Goal: Transaction & Acquisition: Download file/media

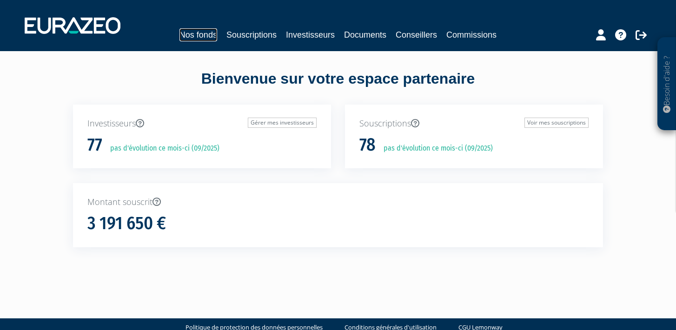
click at [205, 33] on link "Nos fonds" at bounding box center [198, 34] width 38 height 13
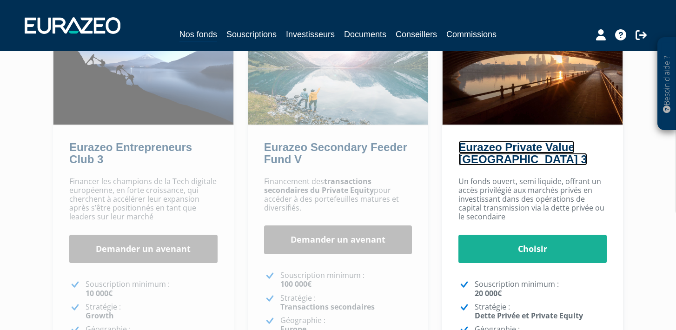
scroll to position [240, 0]
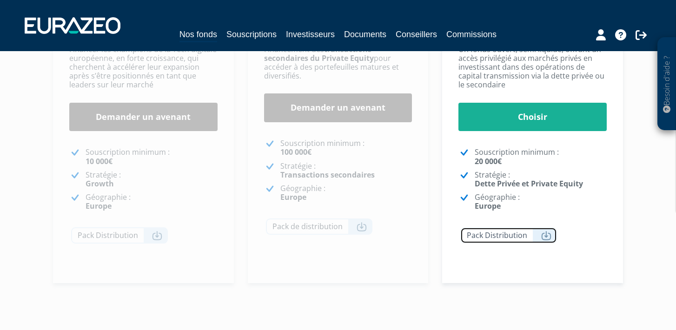
click at [516, 231] on link "Pack Distribution" at bounding box center [508, 235] width 97 height 16
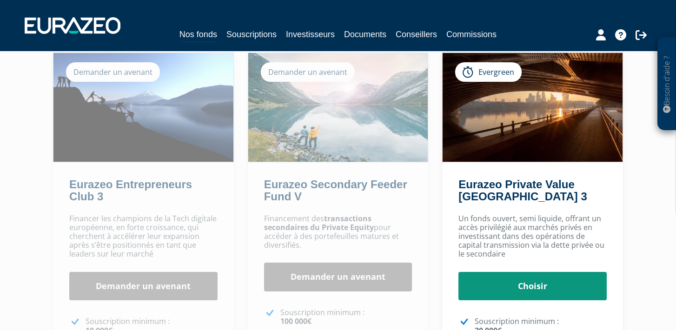
scroll to position [0, 0]
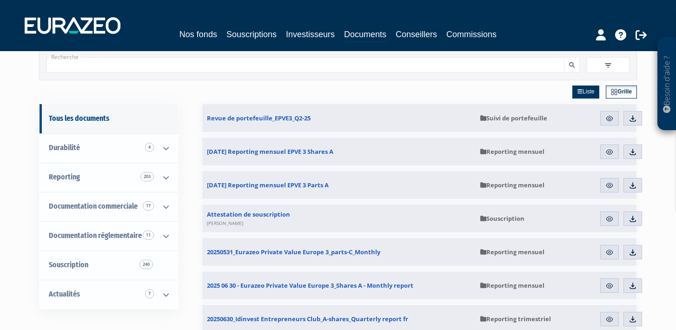
scroll to position [33, 0]
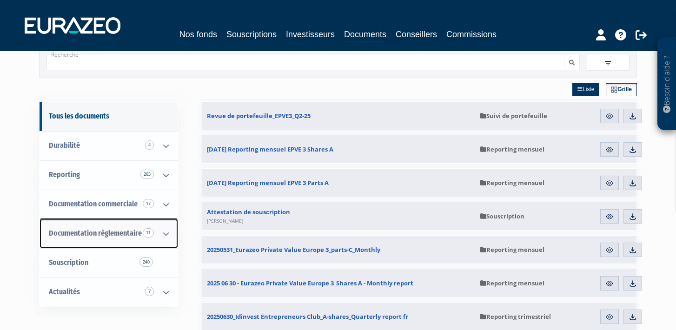
click at [165, 232] on icon at bounding box center [166, 233] width 24 height 29
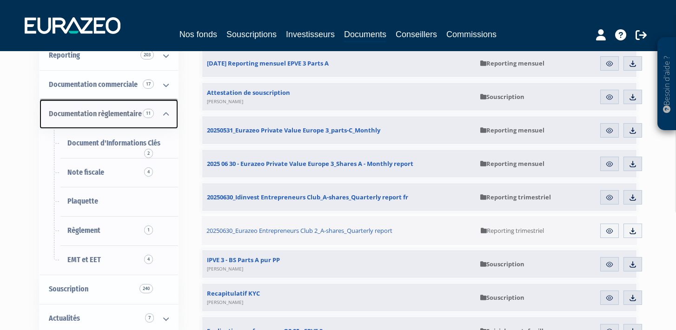
scroll to position [156, 0]
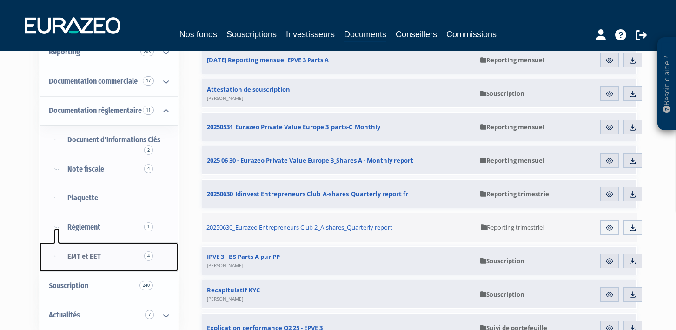
click at [142, 256] on link "EMT et EET 4" at bounding box center [109, 256] width 139 height 29
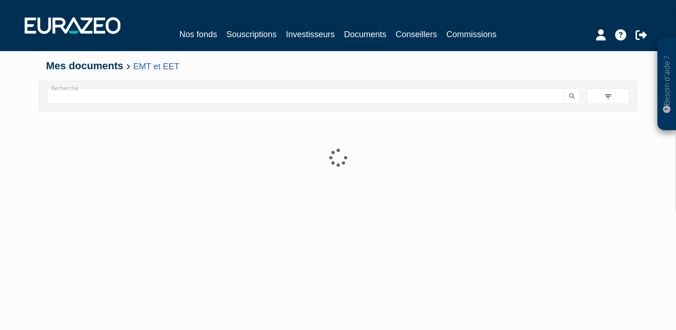
click at [89, 257] on div at bounding box center [338, 228] width 584 height 232
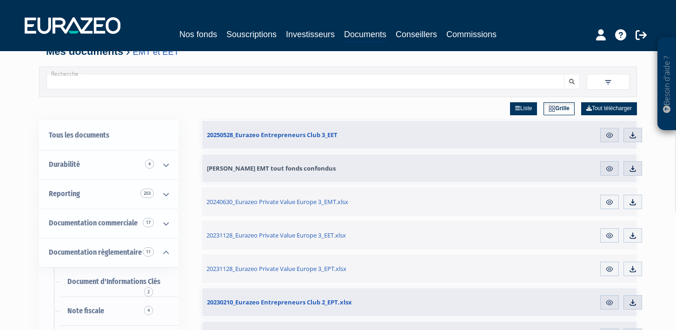
scroll to position [15, 0]
click at [634, 200] on img at bounding box center [632, 202] width 8 height 8
click at [635, 232] on img at bounding box center [632, 235] width 8 height 8
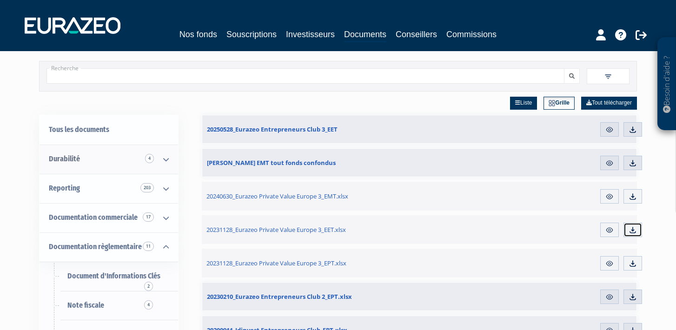
scroll to position [0, 0]
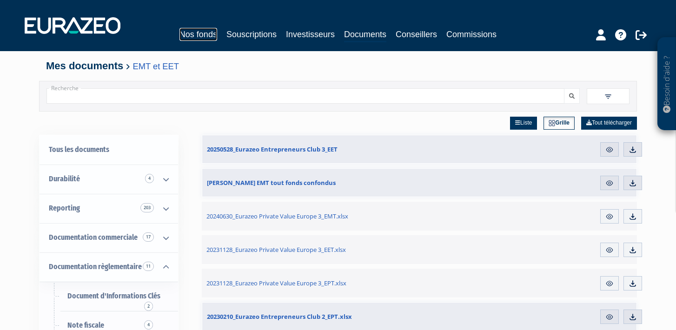
click at [200, 33] on link "Nos fonds" at bounding box center [198, 34] width 38 height 13
